Goal: Find specific page/section: Find specific page/section

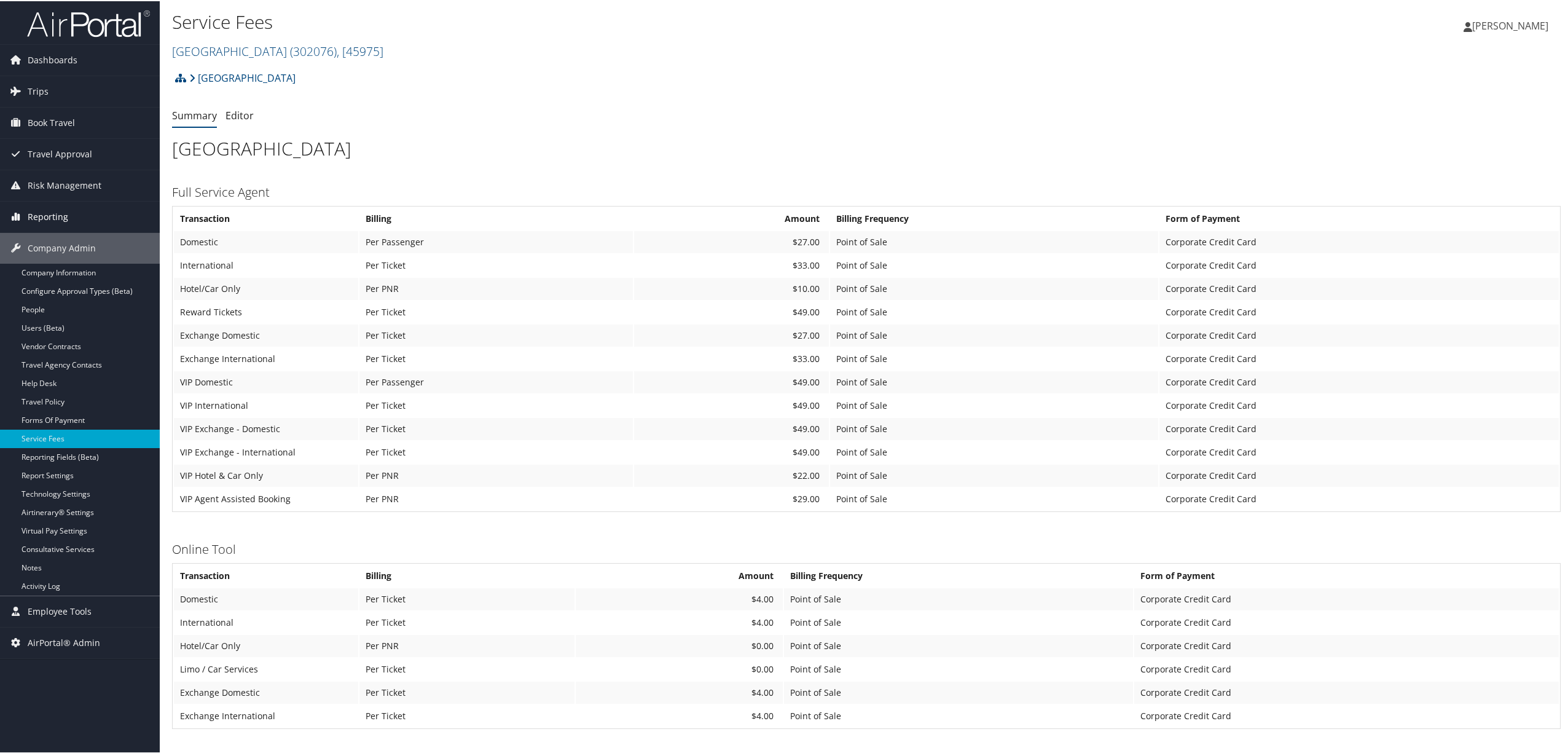
click at [62, 217] on span "Reporting" at bounding box center [47, 215] width 40 height 30
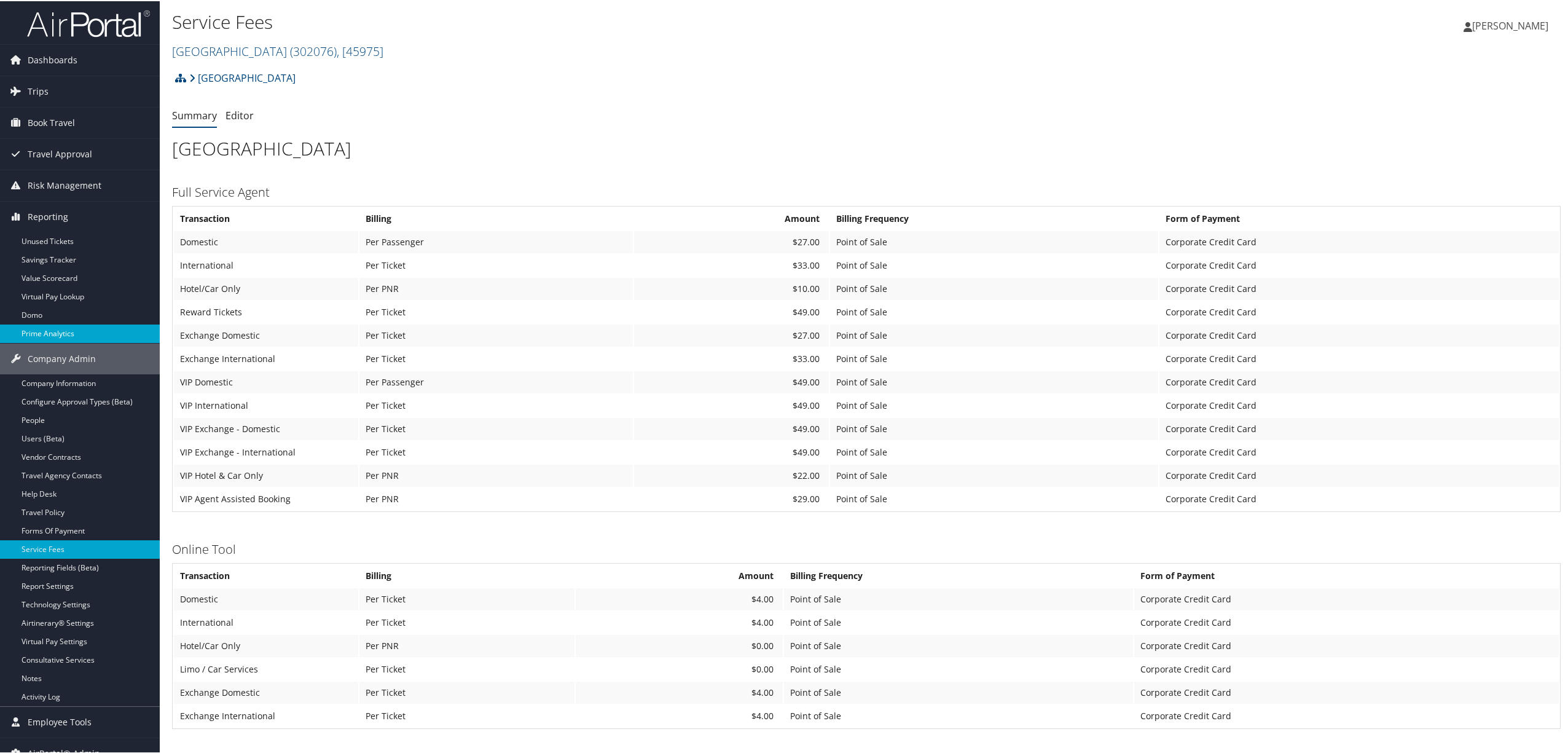
click at [91, 331] on link "Prime Analytics" at bounding box center [80, 332] width 160 height 18
